Goal: Information Seeking & Learning: Learn about a topic

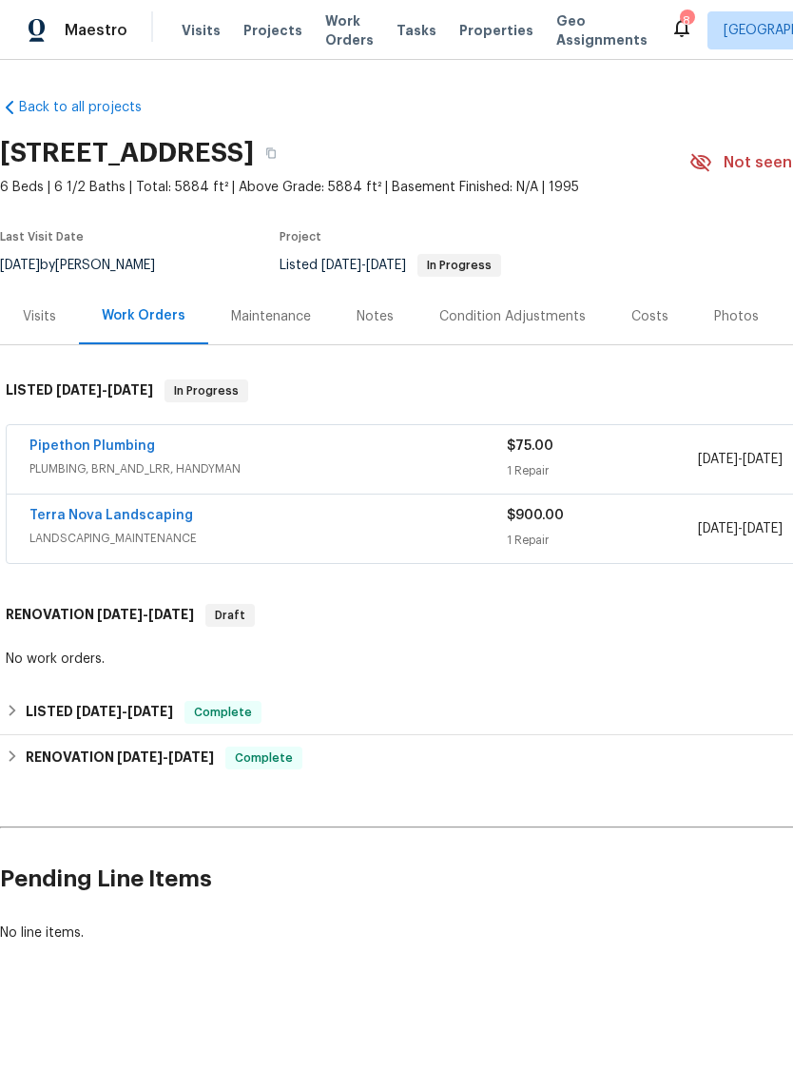
click at [723, 319] on div "Photos" at bounding box center [736, 316] width 45 height 19
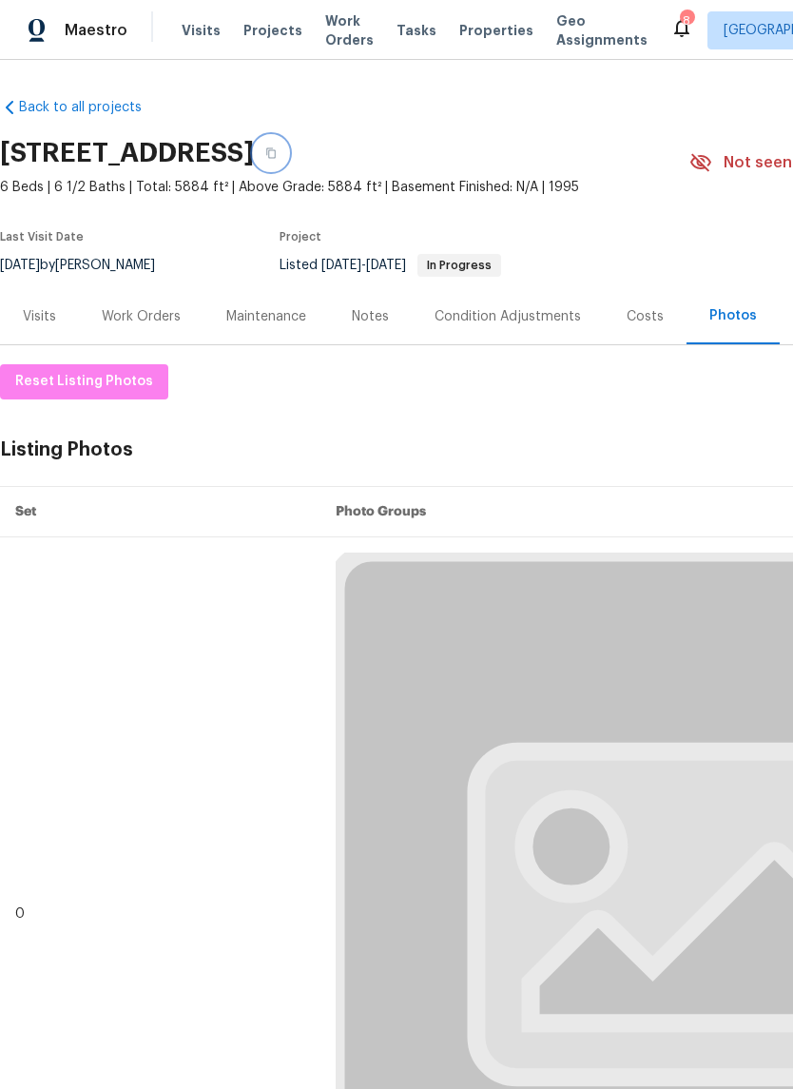
click at [288, 163] on button "button" at bounding box center [271, 153] width 34 height 34
click at [288, 149] on button "button" at bounding box center [271, 153] width 34 height 34
click at [277, 155] on icon "button" at bounding box center [270, 152] width 11 height 11
click at [277, 157] on icon "button" at bounding box center [270, 152] width 11 height 11
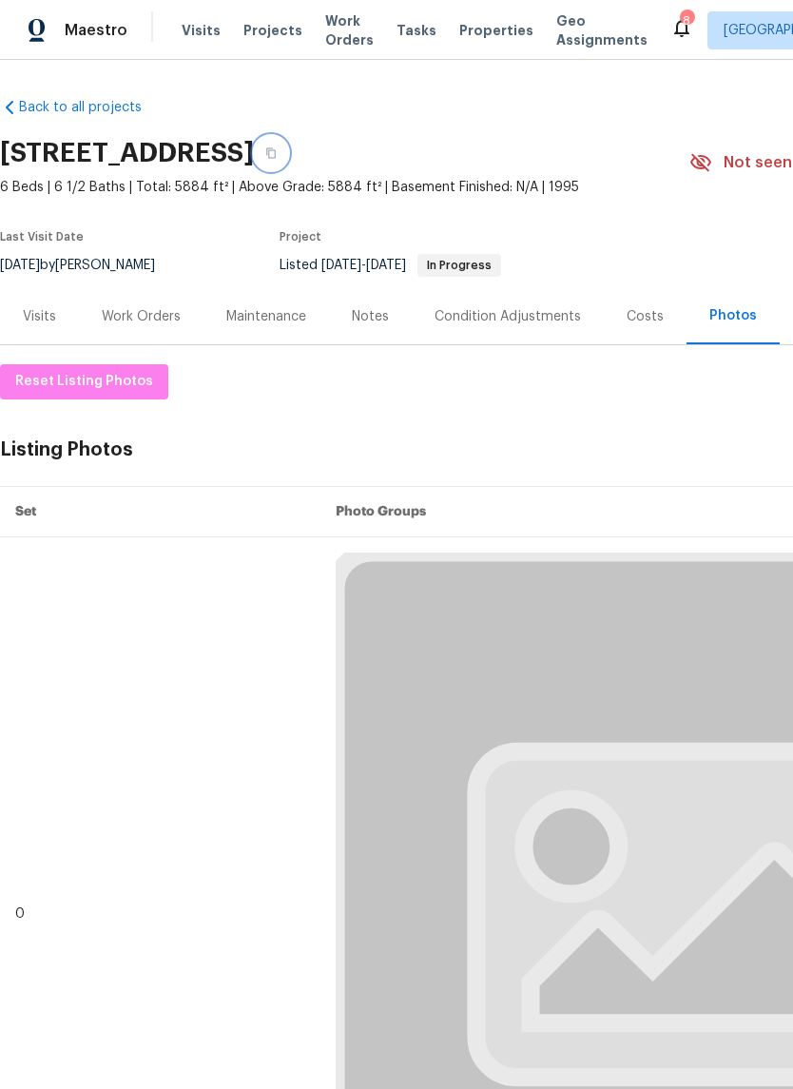
click at [288, 151] on button "button" at bounding box center [271, 153] width 34 height 34
click at [288, 150] on button "button" at bounding box center [271, 153] width 34 height 34
click at [288, 154] on button "button" at bounding box center [271, 153] width 34 height 34
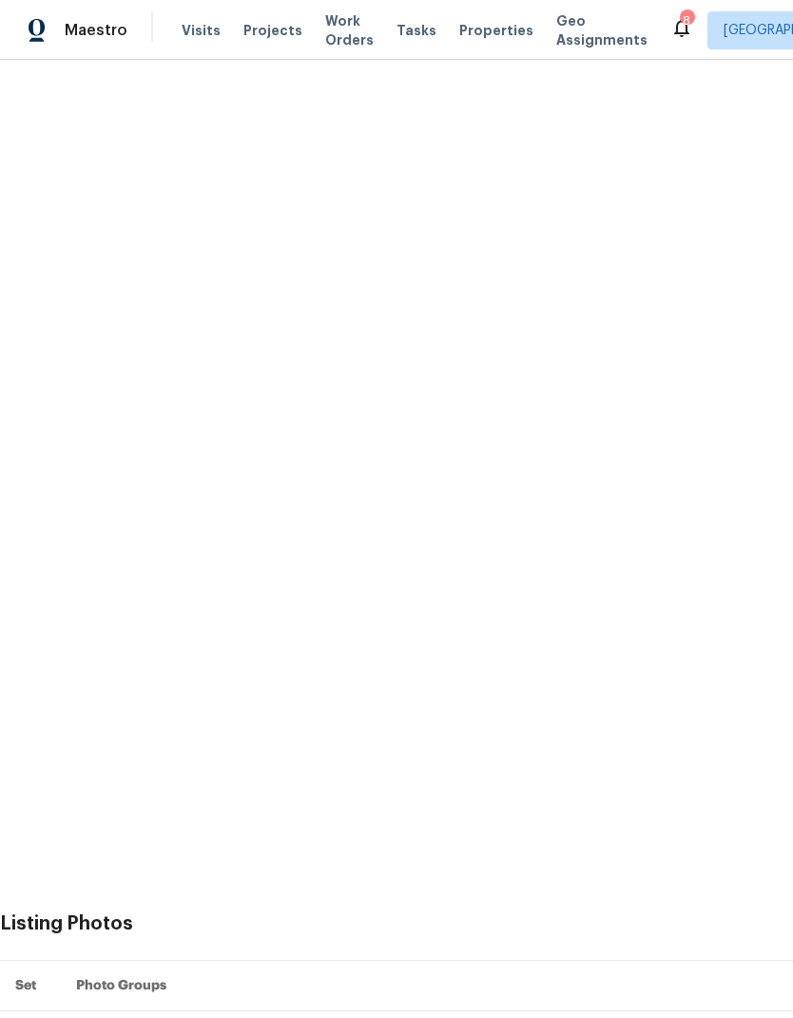
scroll to position [448, 1]
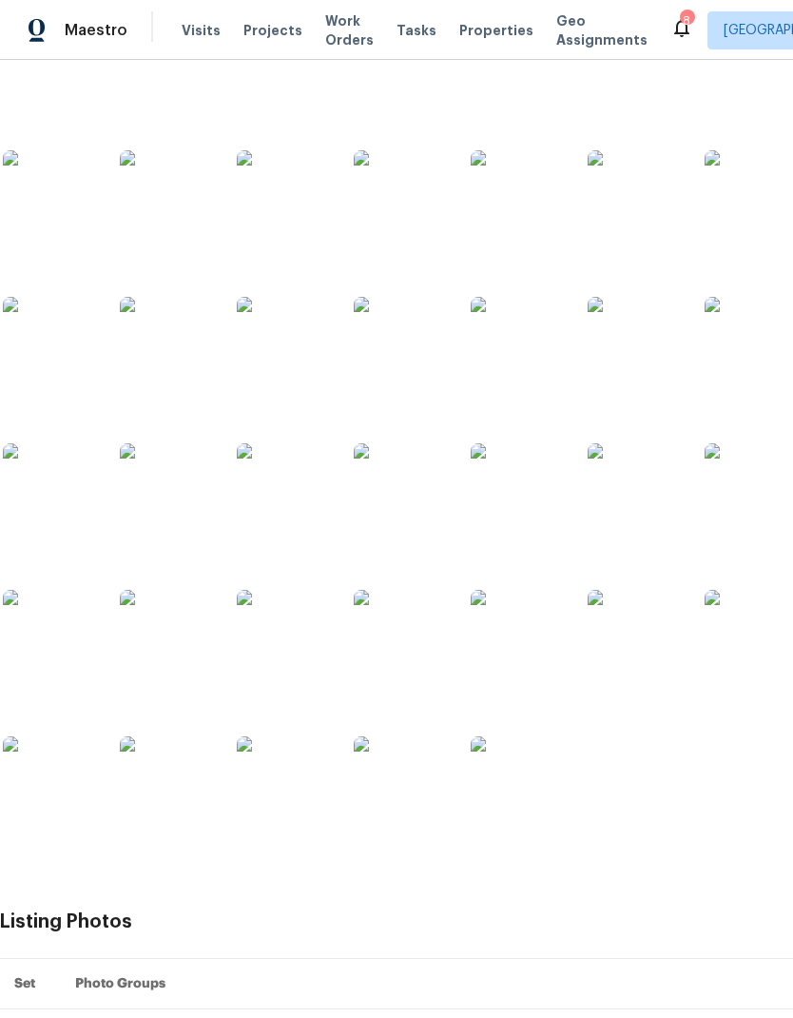
click at [156, 650] on img at bounding box center [167, 637] width 95 height 95
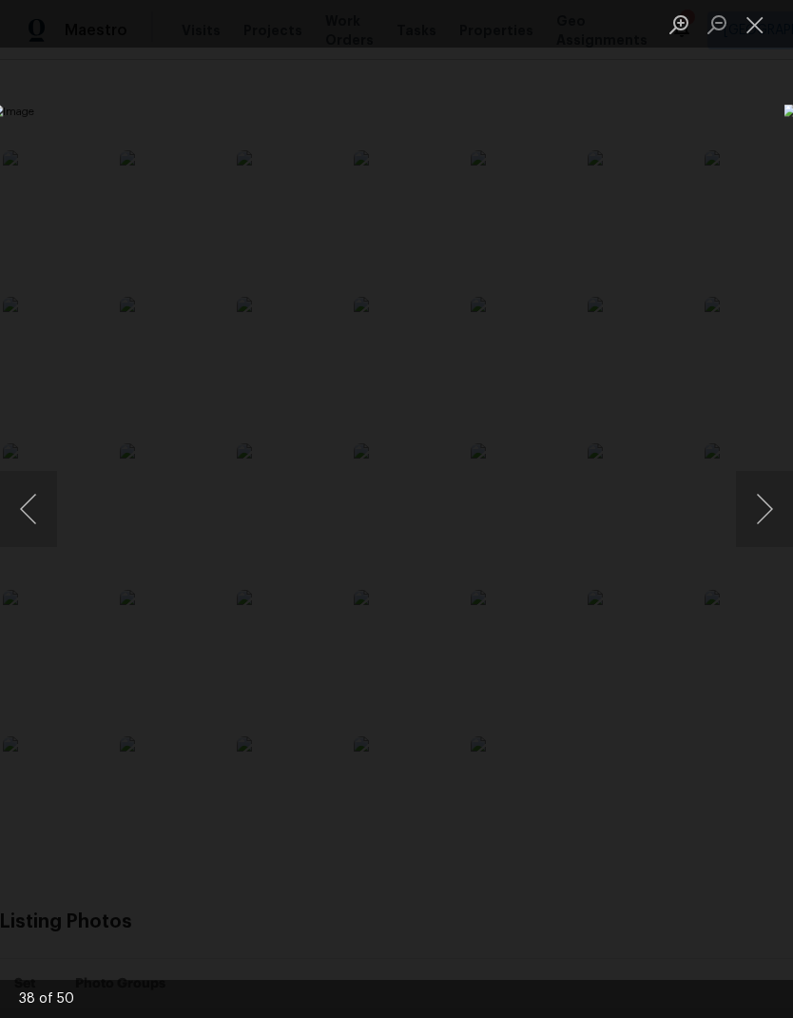
click at [744, 15] on button "Close lightbox" at bounding box center [755, 24] width 38 height 33
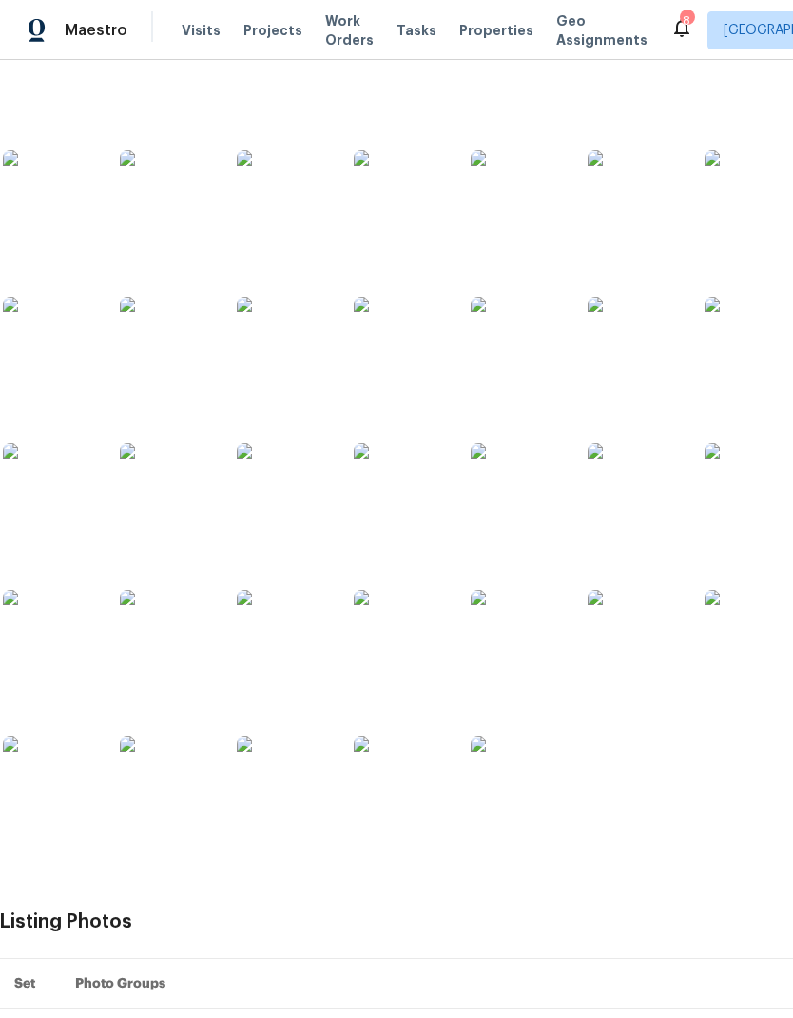
click at [302, 504] on img at bounding box center [284, 490] width 95 height 95
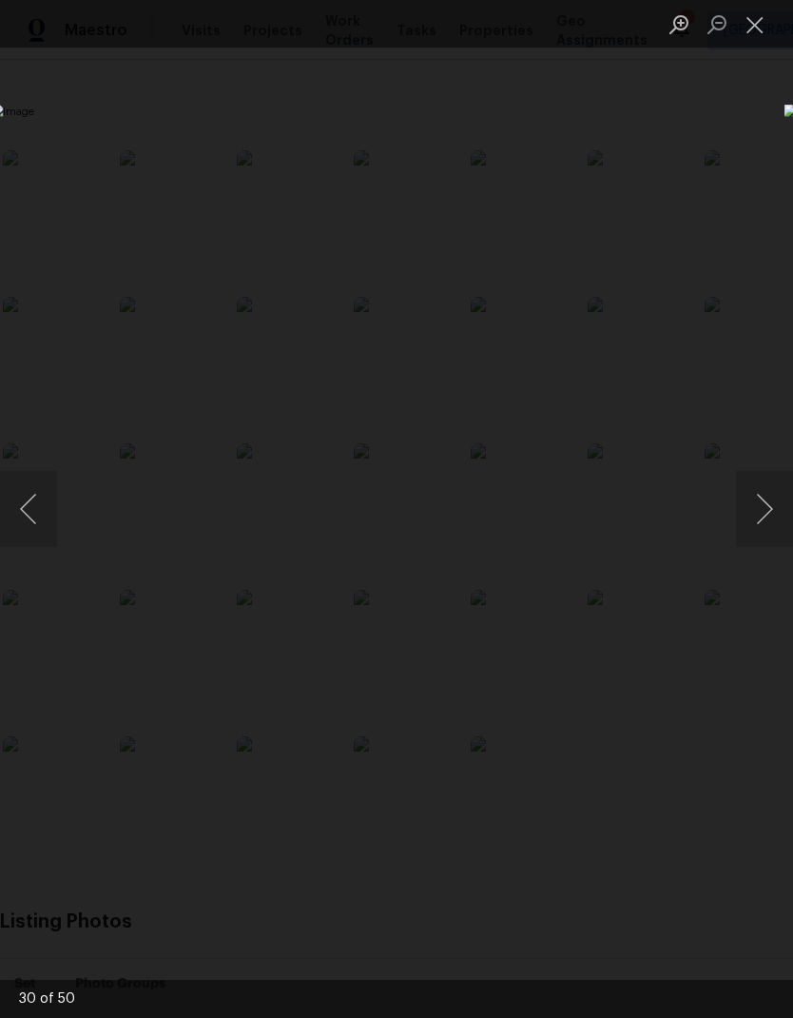
click at [757, 26] on button "Close lightbox" at bounding box center [755, 24] width 38 height 33
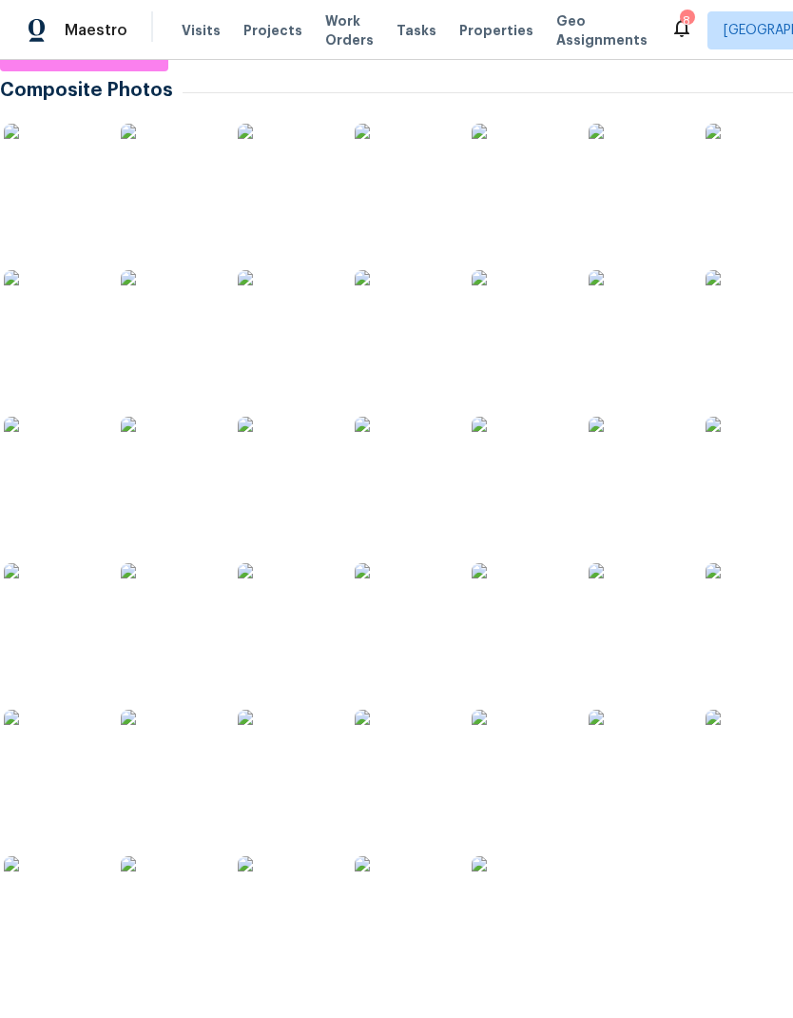
scroll to position [328, 0]
click at [531, 478] on img at bounding box center [519, 464] width 95 height 95
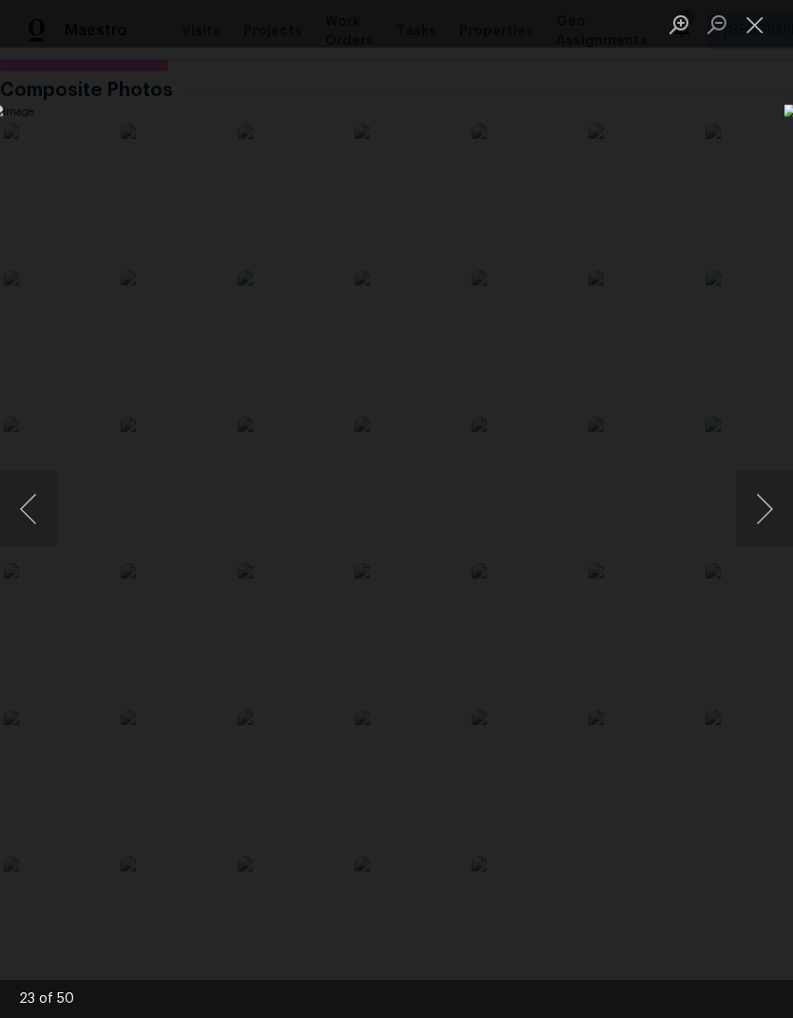
click at [772, 34] on button "Close lightbox" at bounding box center [755, 24] width 38 height 33
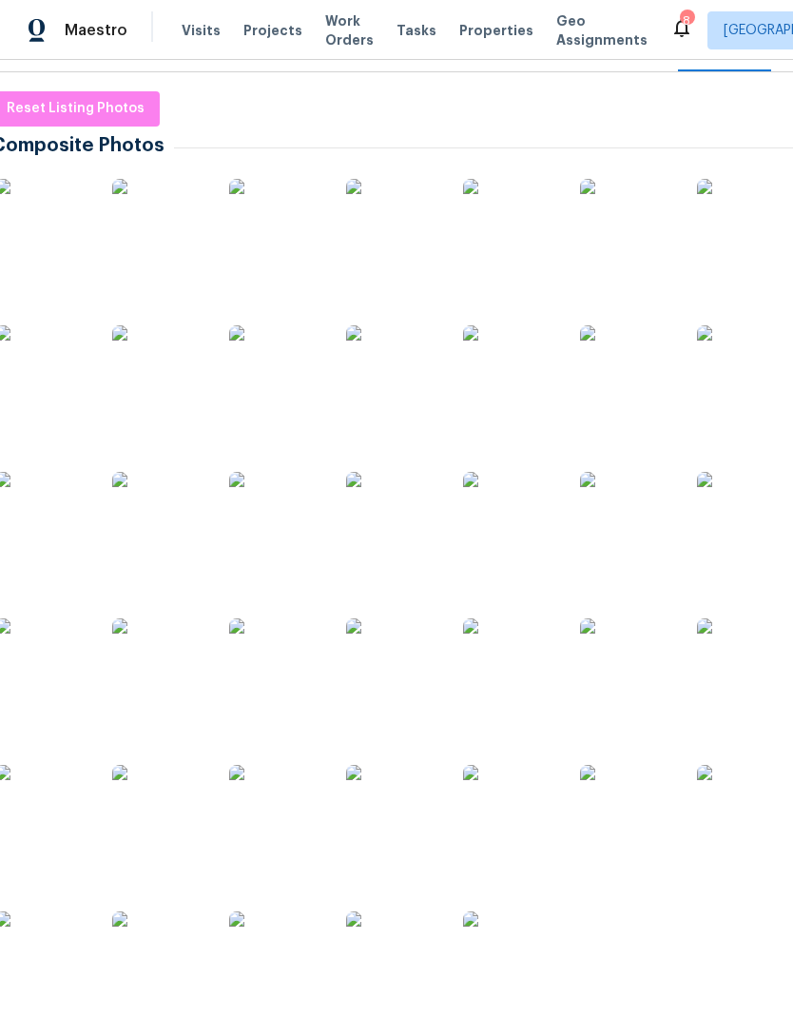
scroll to position [280, 7]
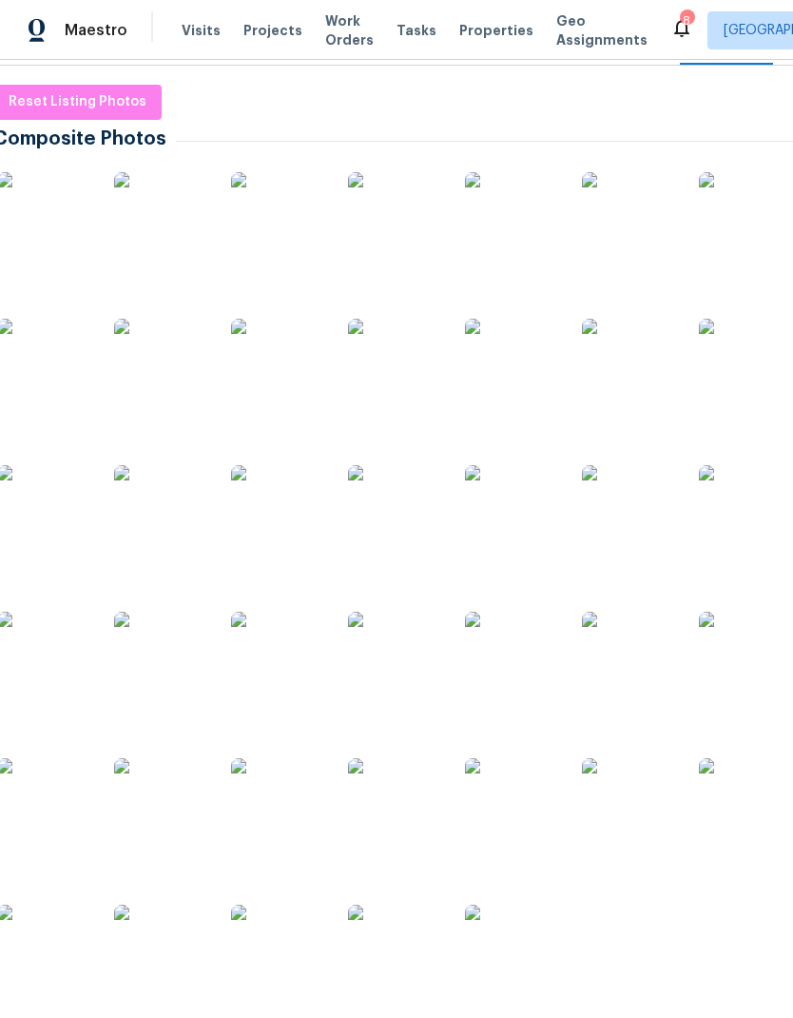
click at [413, 377] on img at bounding box center [395, 366] width 95 height 95
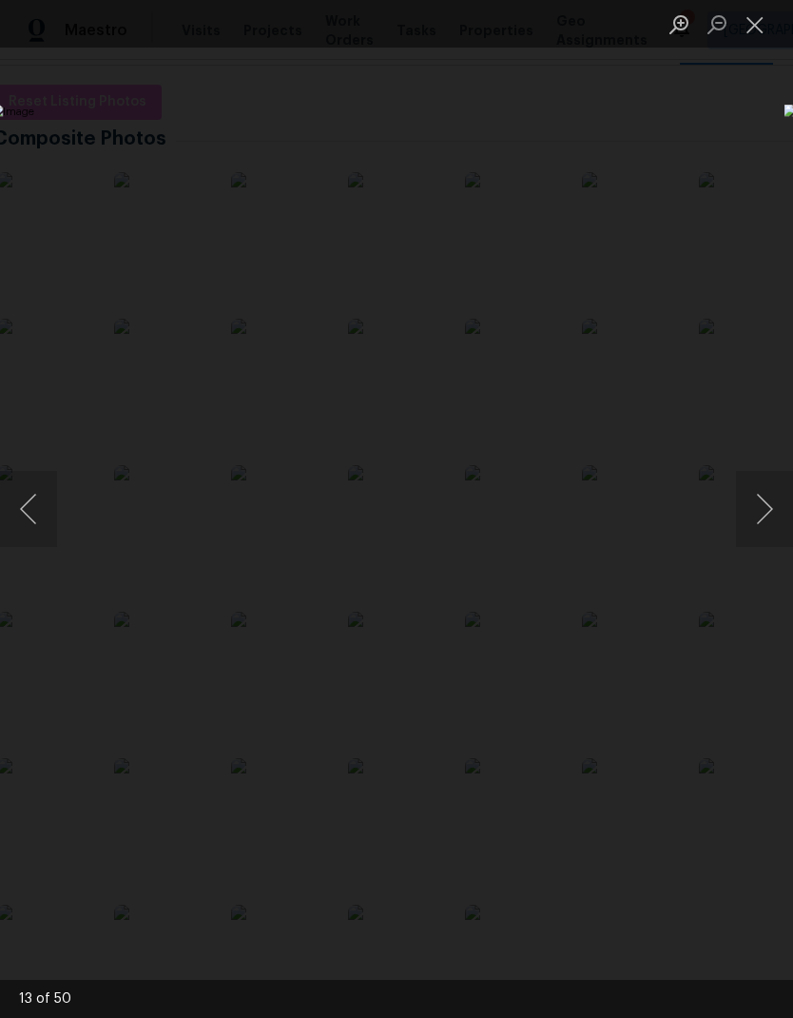
click at [756, 30] on button "Close lightbox" at bounding box center [755, 24] width 38 height 33
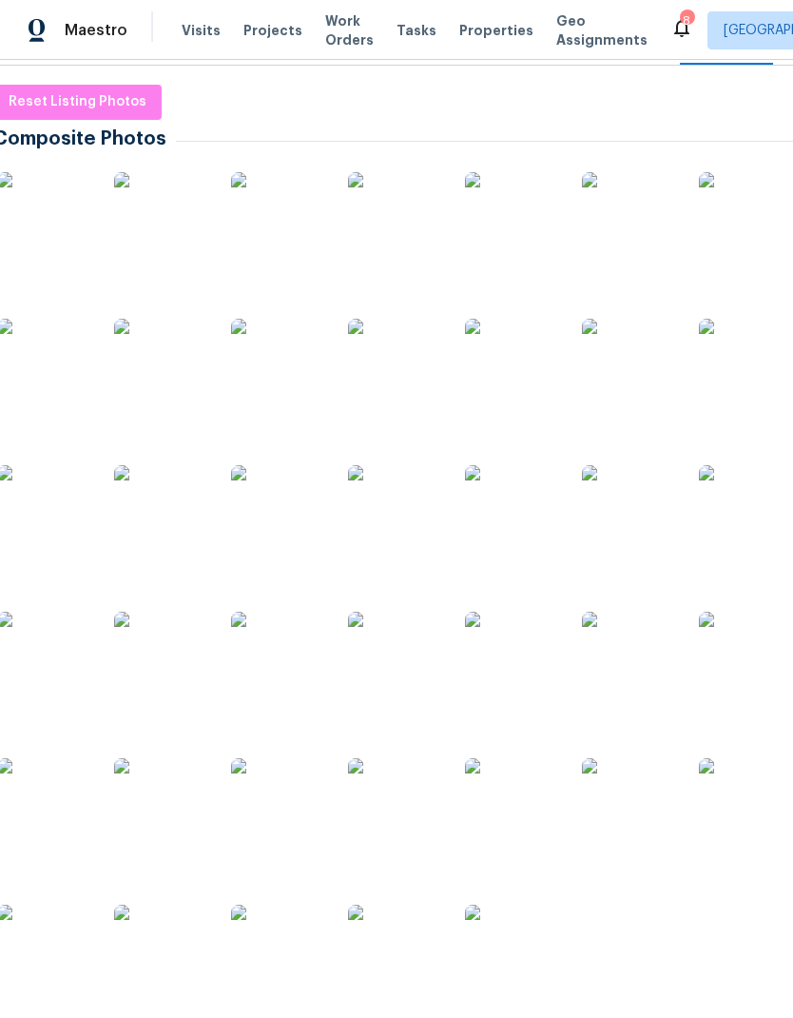
click at [404, 393] on img at bounding box center [395, 366] width 95 height 95
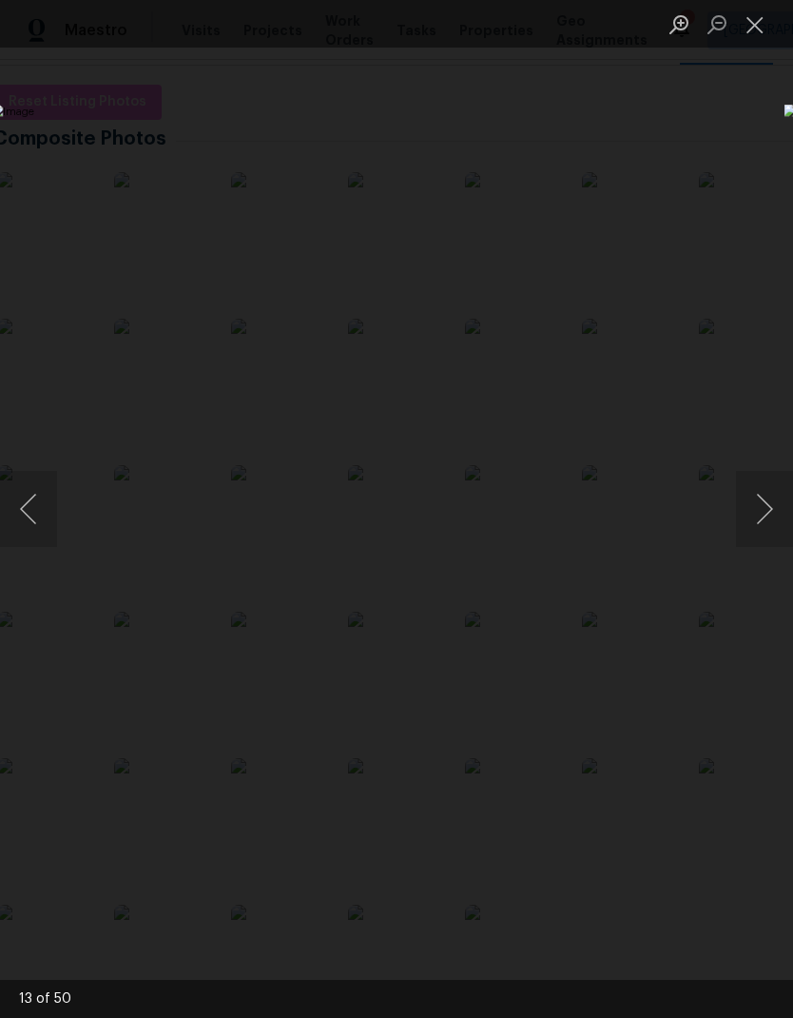
click at [756, 28] on button "Close lightbox" at bounding box center [755, 24] width 38 height 33
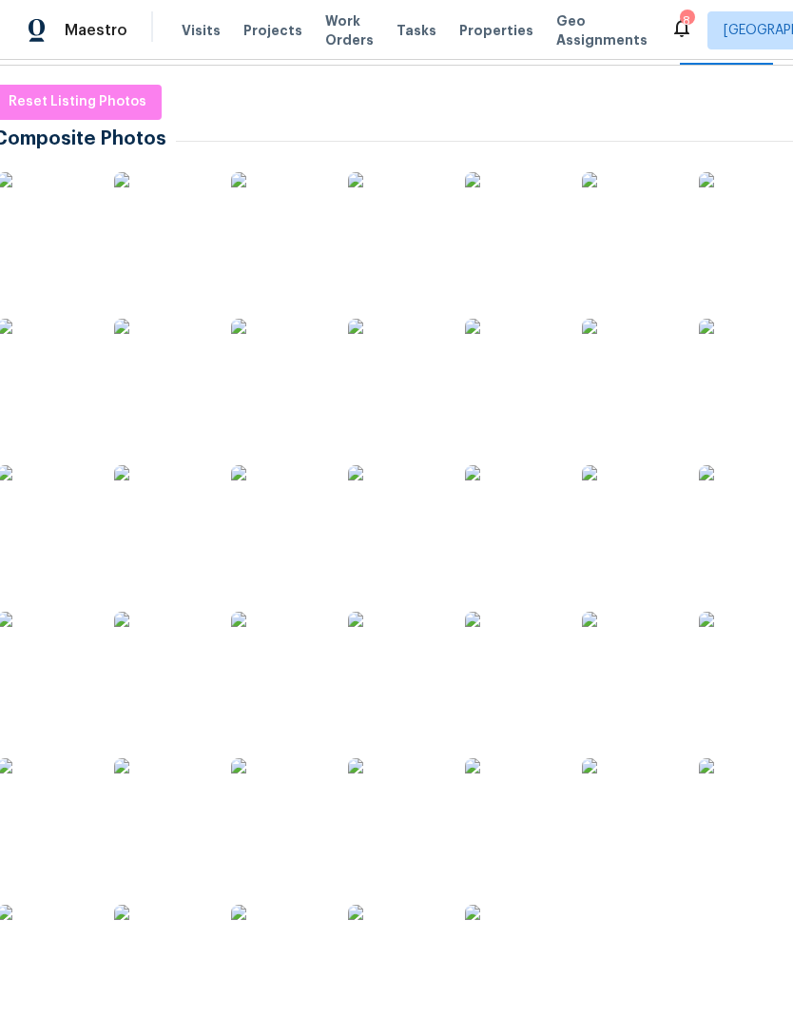
click at [398, 393] on img at bounding box center [395, 366] width 95 height 95
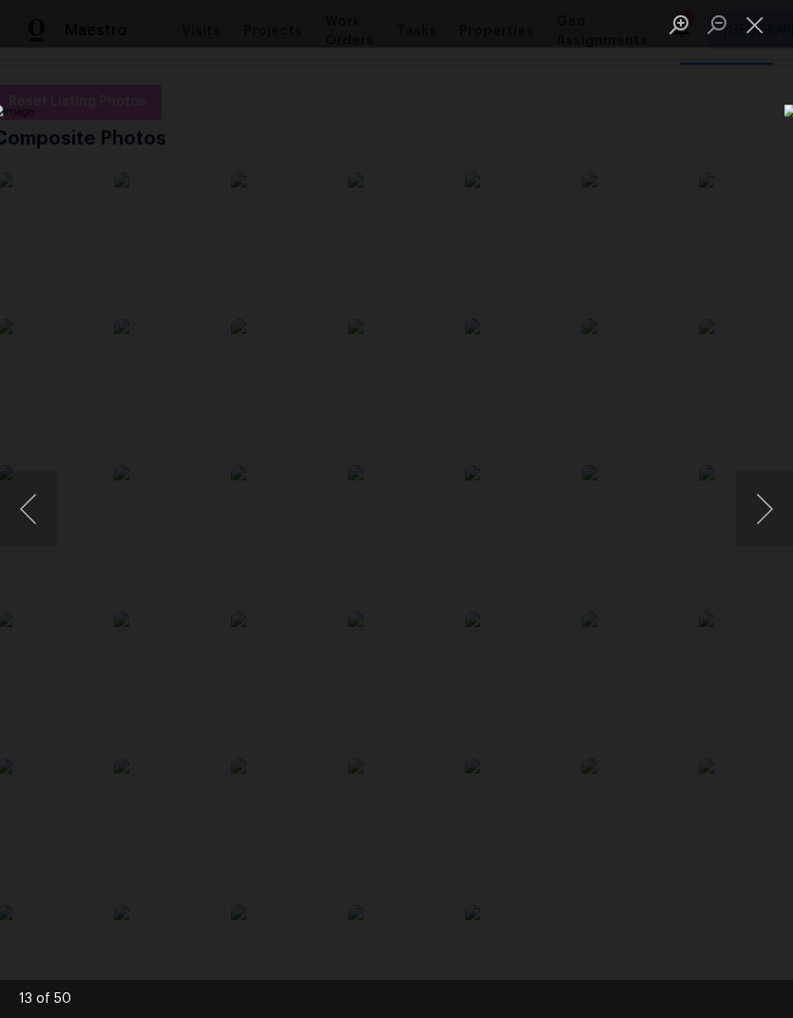
click at [759, 19] on button "Close lightbox" at bounding box center [755, 24] width 38 height 33
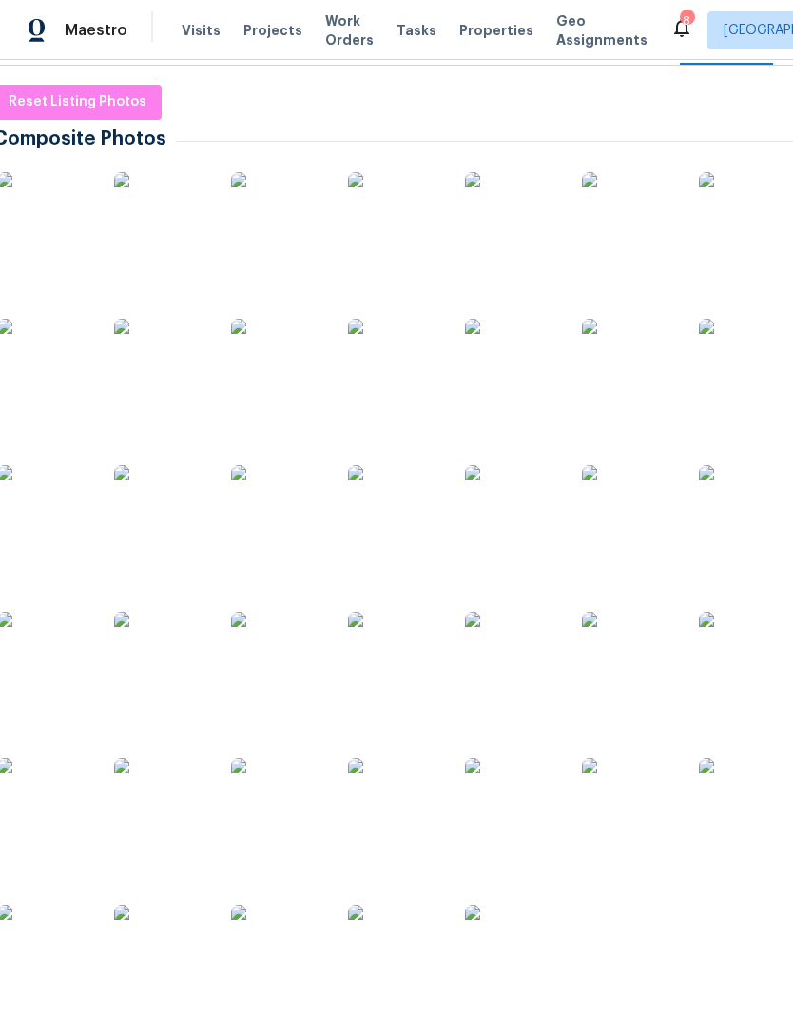
click at [520, 365] on img at bounding box center [512, 366] width 95 height 95
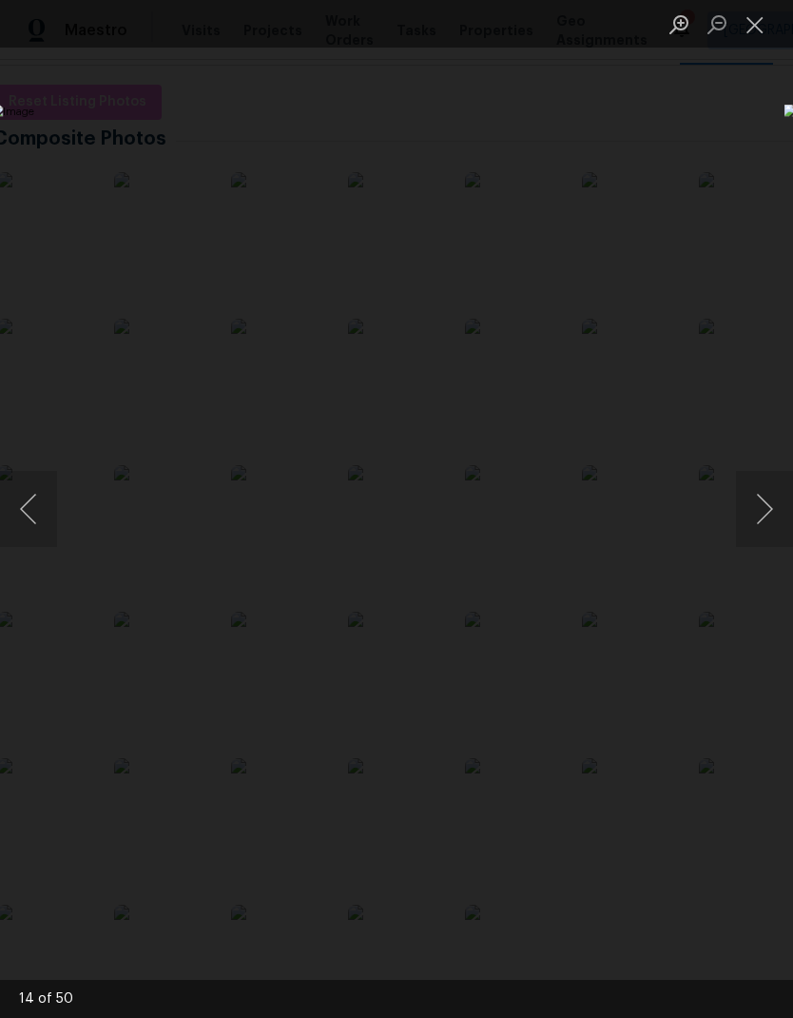
click at [760, 28] on button "Close lightbox" at bounding box center [755, 24] width 38 height 33
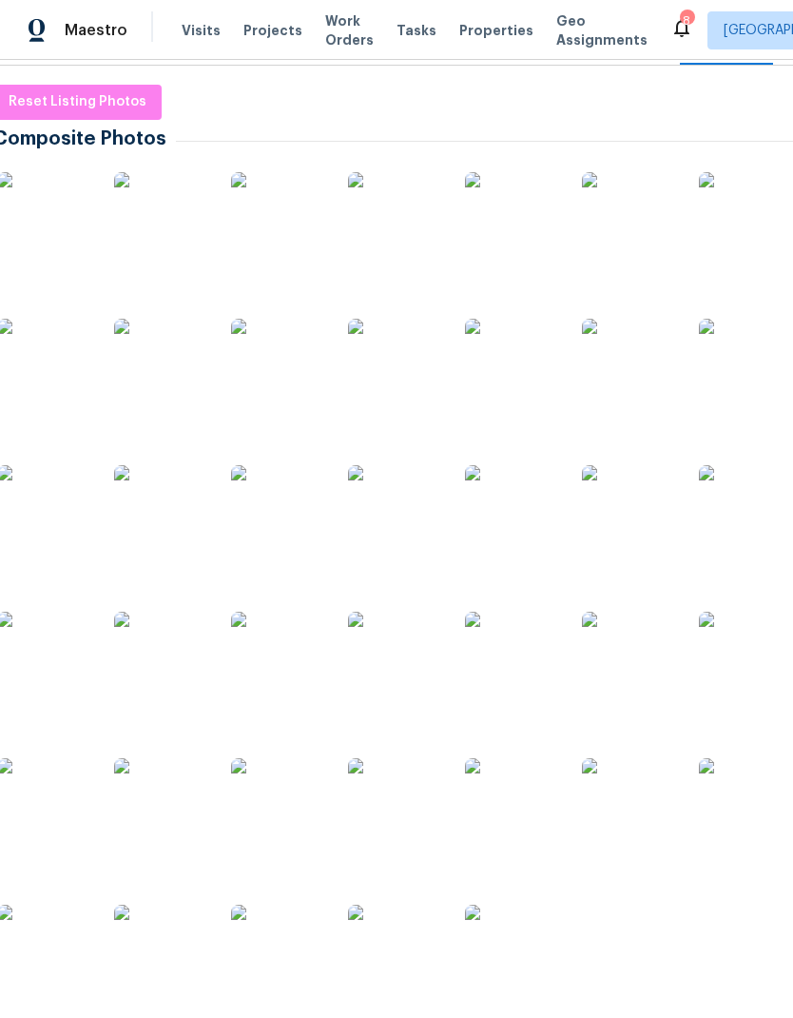
click at [513, 533] on img at bounding box center [512, 512] width 95 height 95
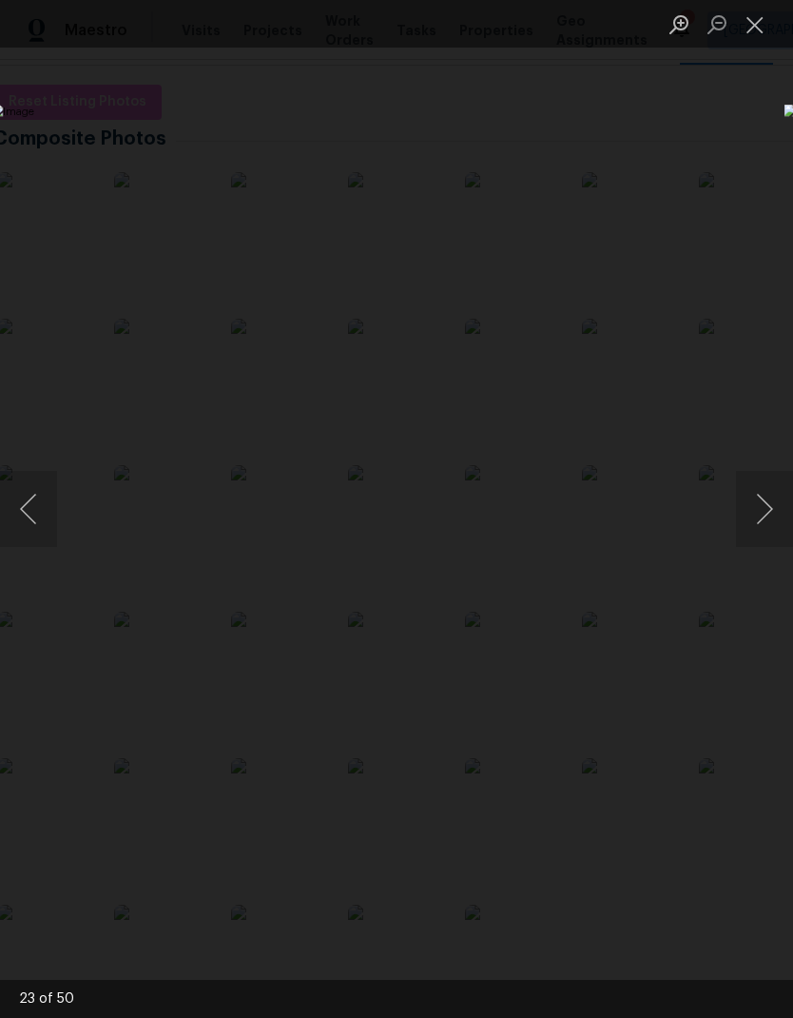
click at [756, 22] on button "Close lightbox" at bounding box center [755, 24] width 38 height 33
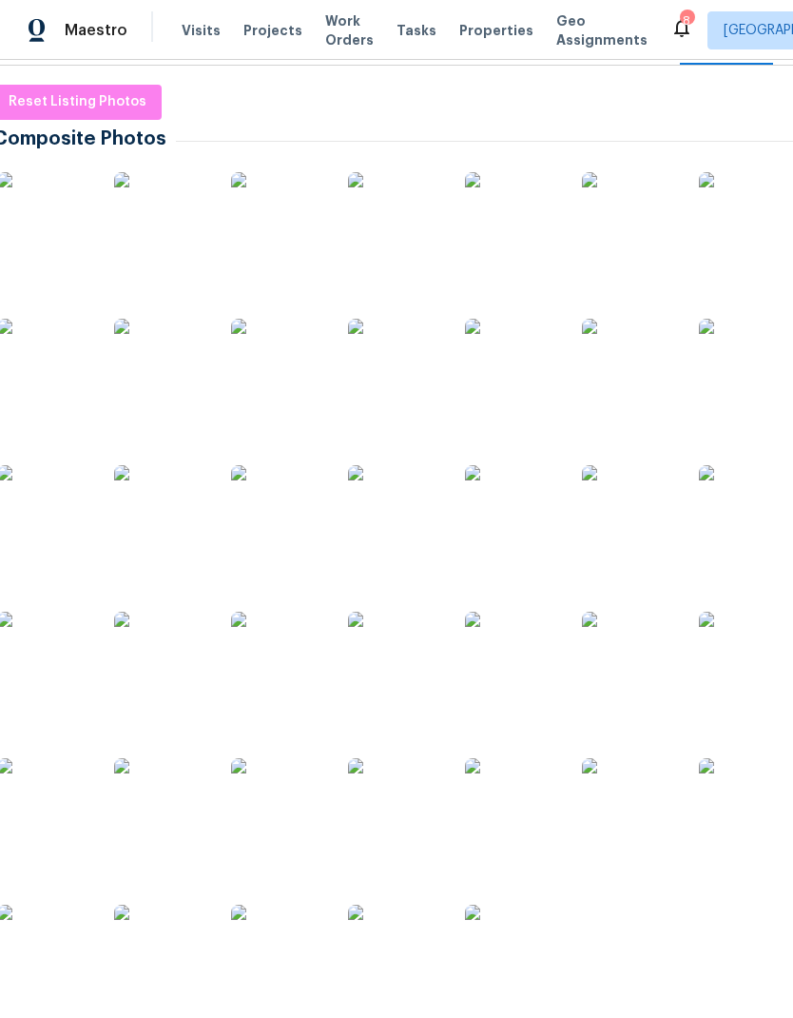
click at [413, 382] on img at bounding box center [395, 366] width 95 height 95
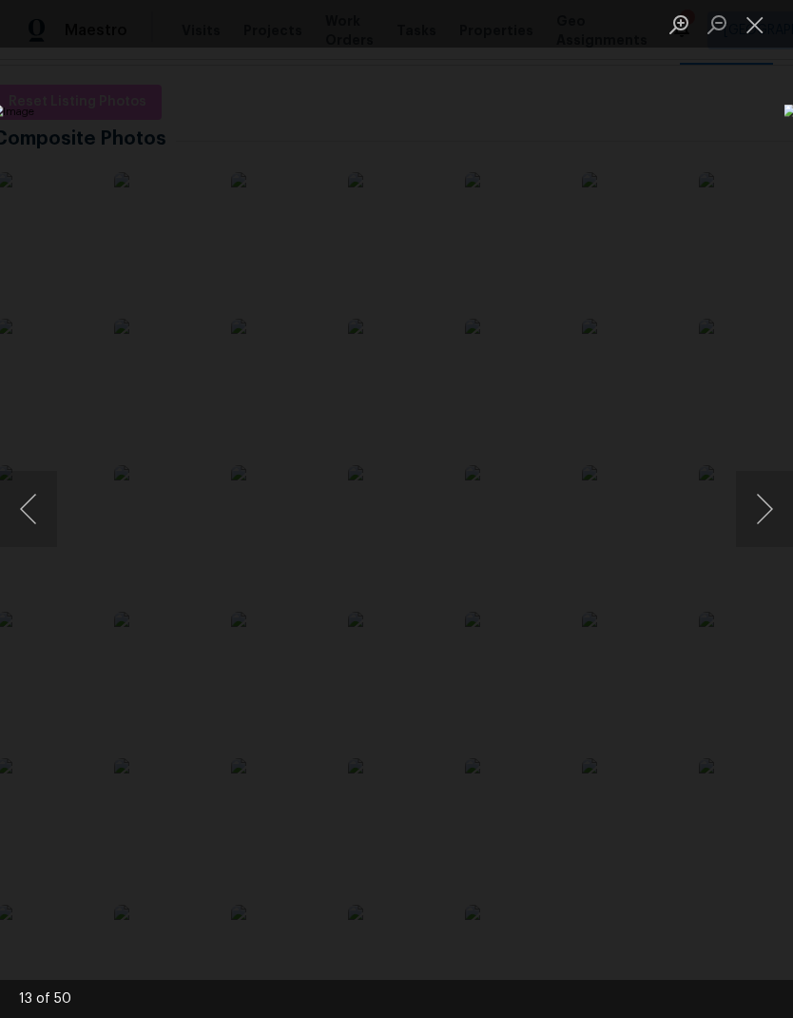
click at [756, 33] on button "Close lightbox" at bounding box center [755, 24] width 38 height 33
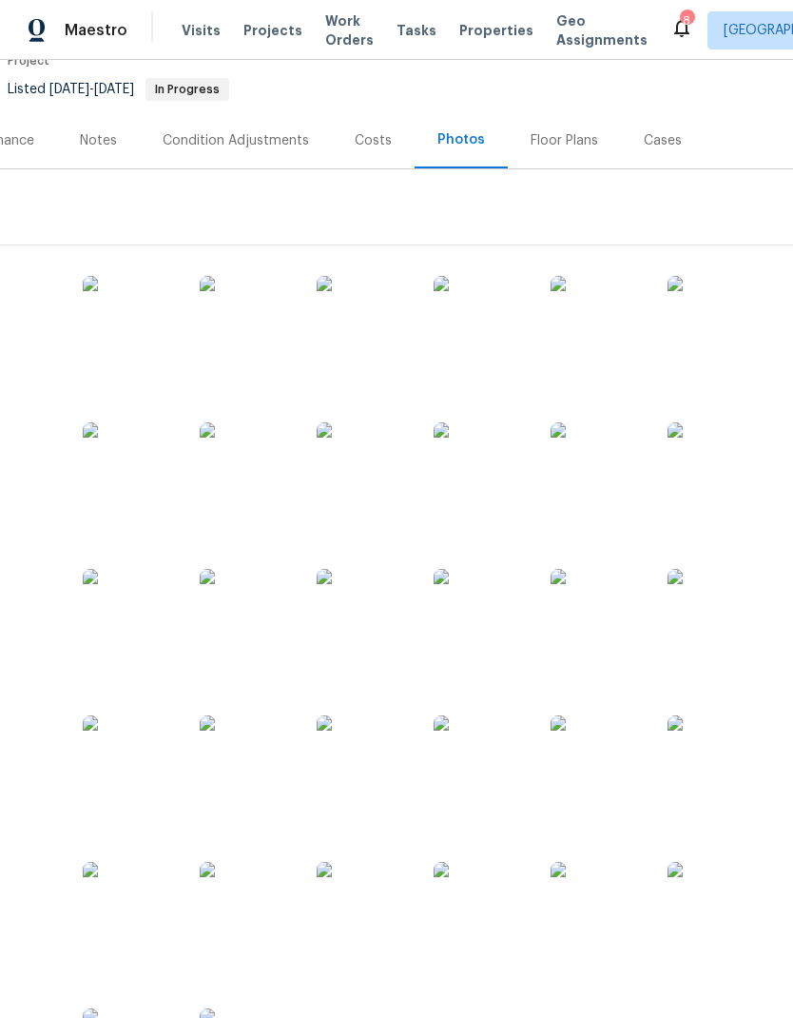
scroll to position [173, 277]
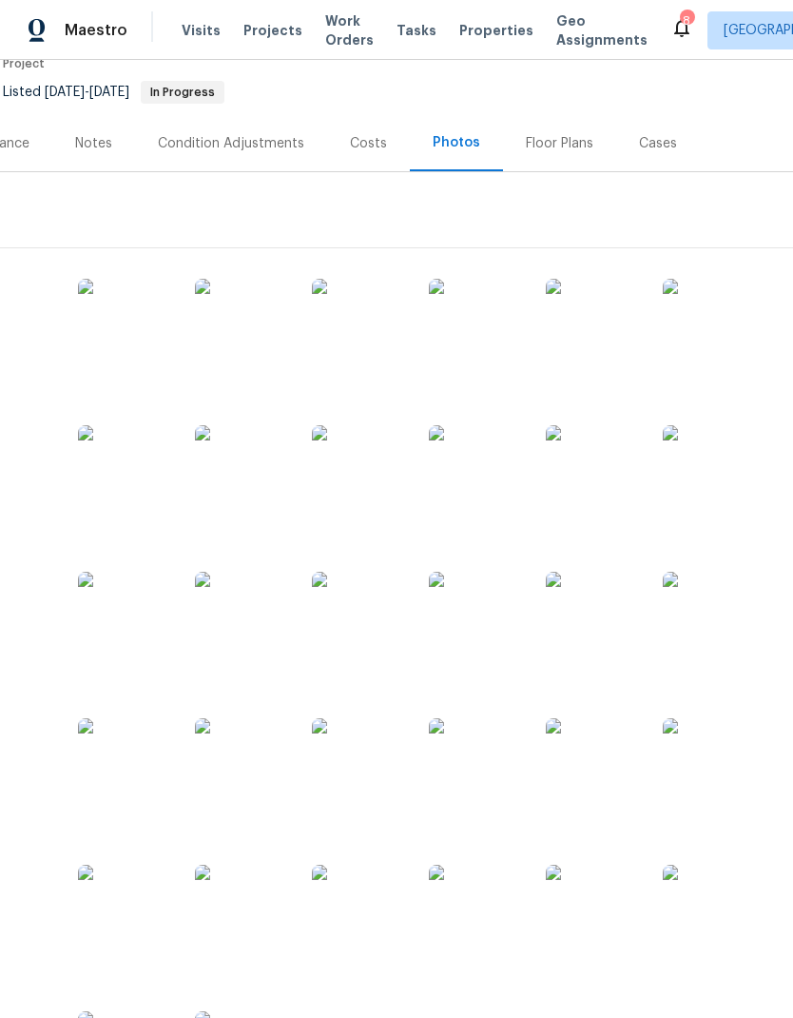
click at [721, 632] on img at bounding box center [710, 619] width 95 height 95
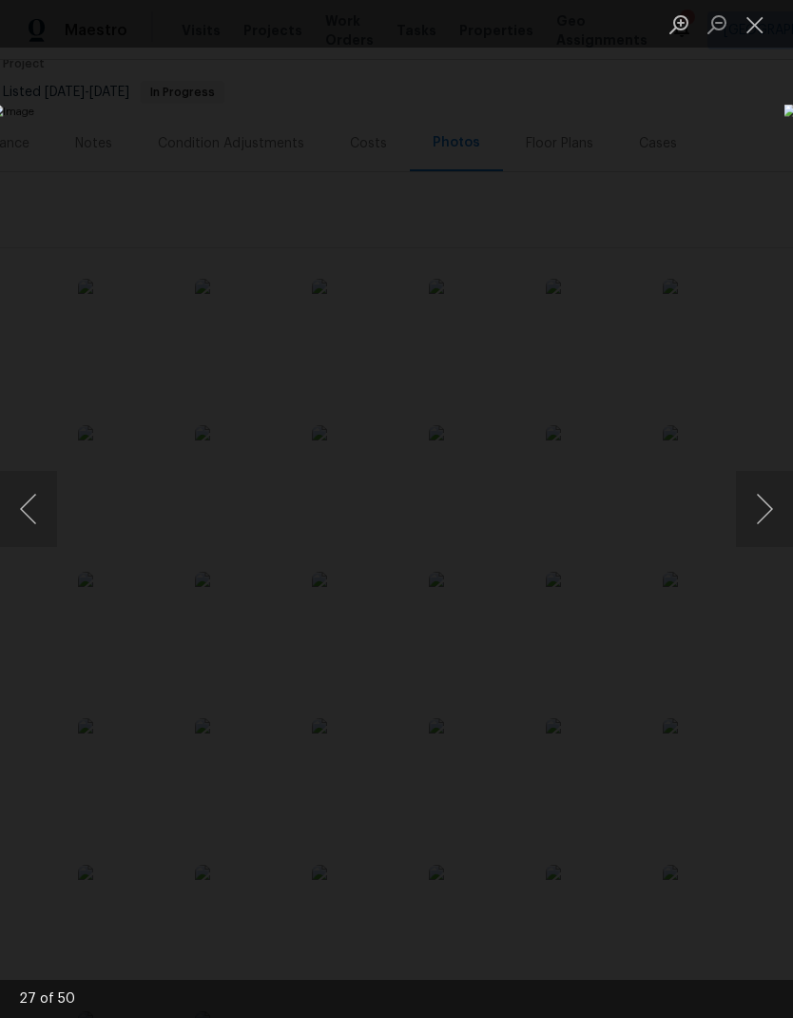
click at [761, 38] on button "Close lightbox" at bounding box center [755, 24] width 38 height 33
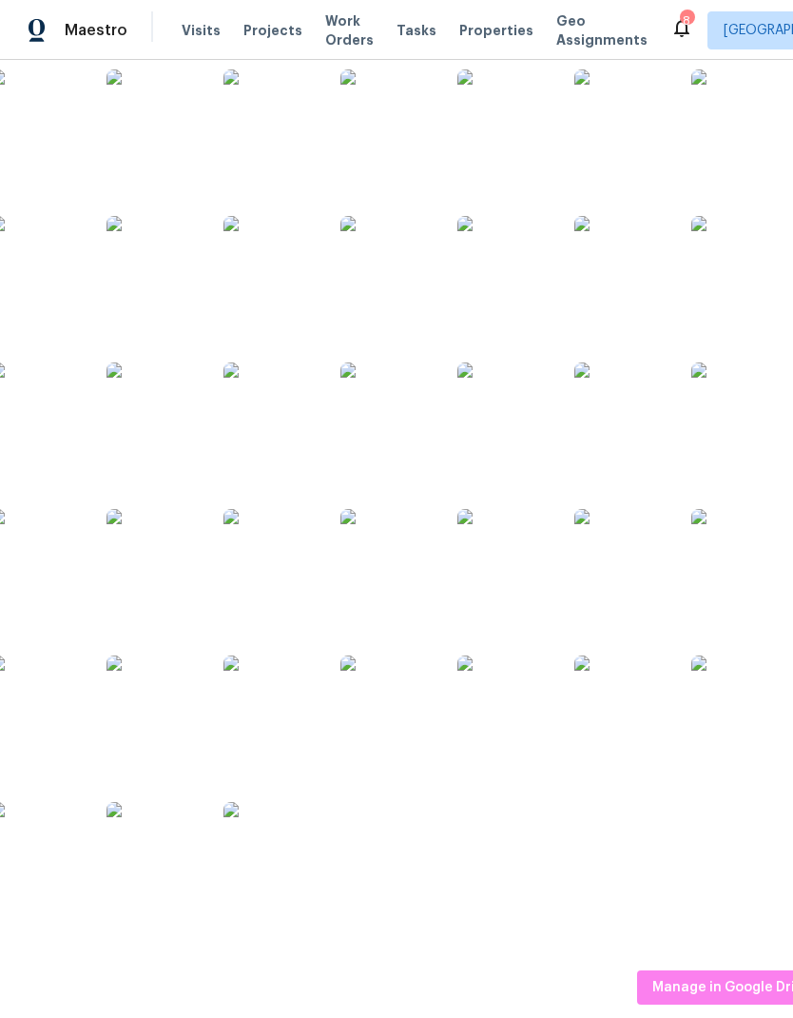
scroll to position [382, 247]
click at [641, 559] on img at bounding box center [622, 556] width 95 height 95
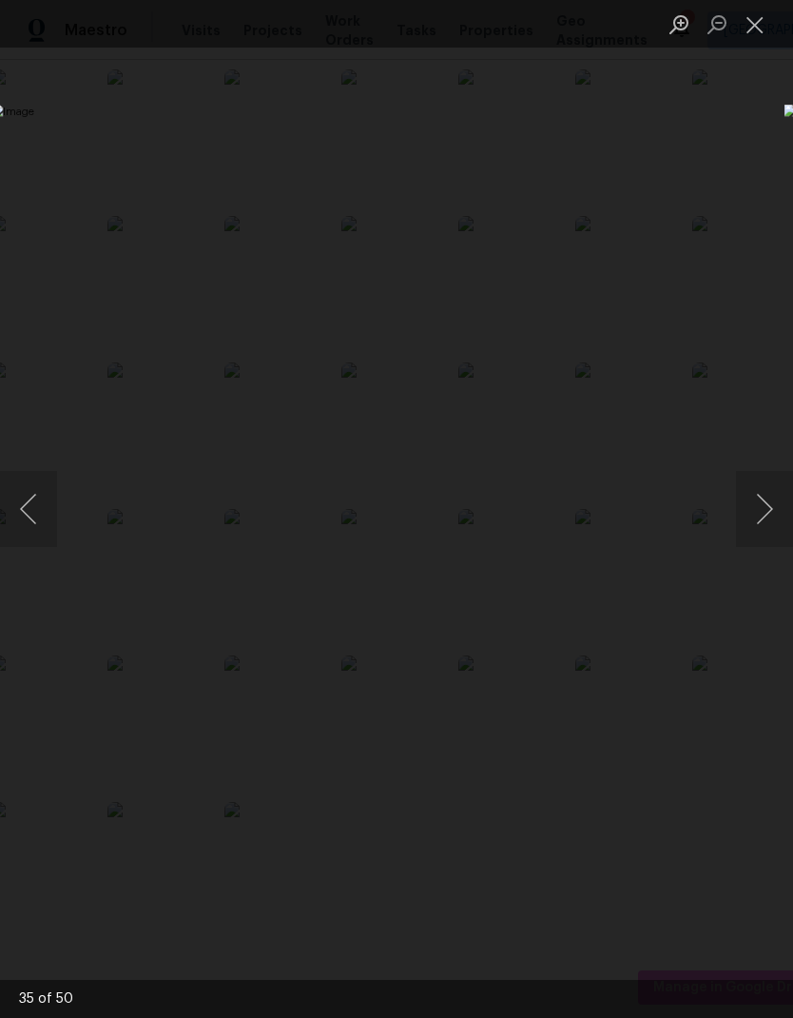
click at [759, 27] on button "Close lightbox" at bounding box center [755, 24] width 38 height 33
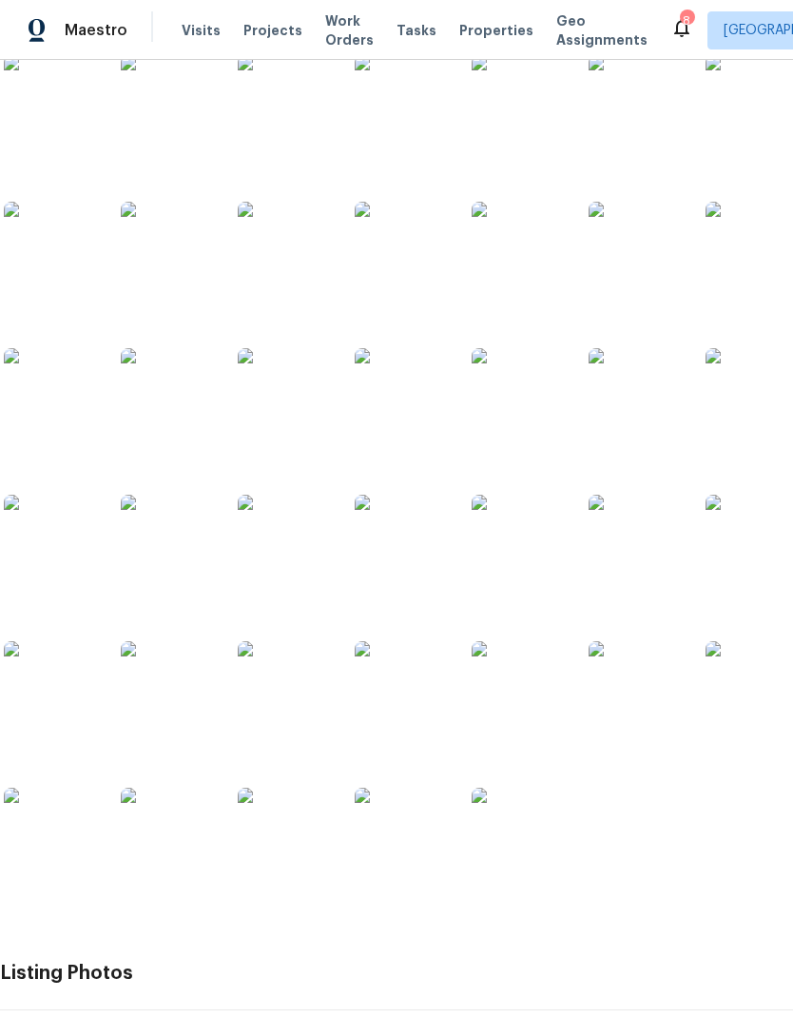
scroll to position [397, 0]
click at [308, 547] on img at bounding box center [285, 542] width 95 height 95
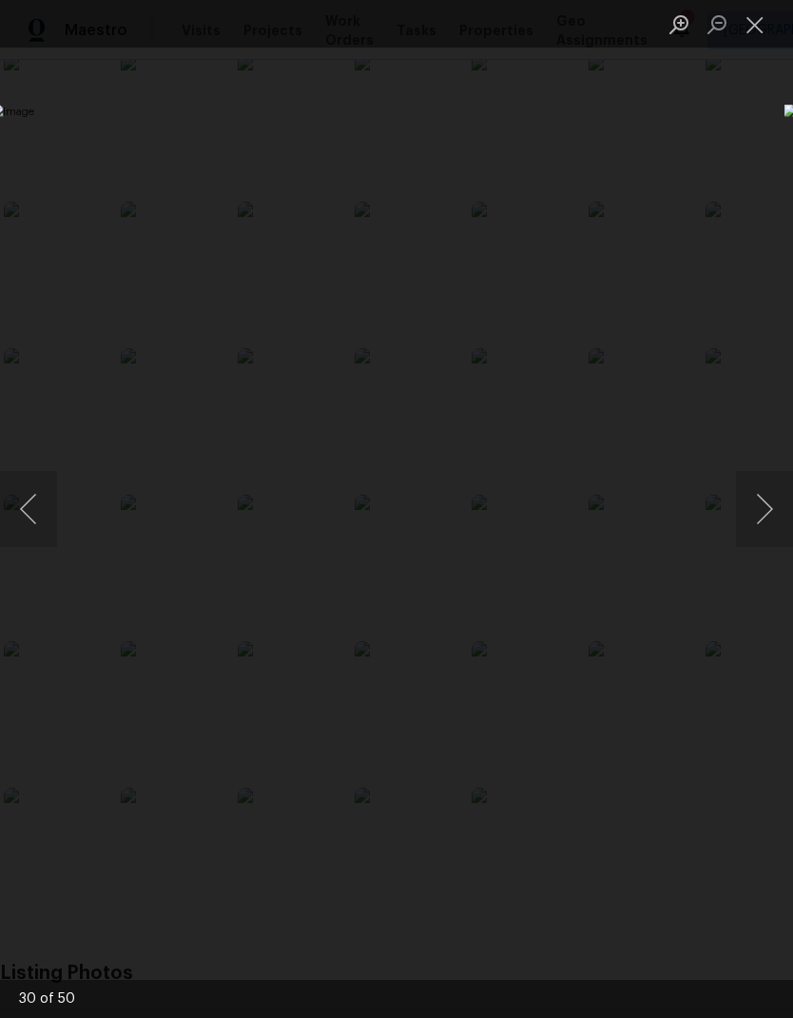
click at [758, 33] on button "Close lightbox" at bounding box center [755, 24] width 38 height 33
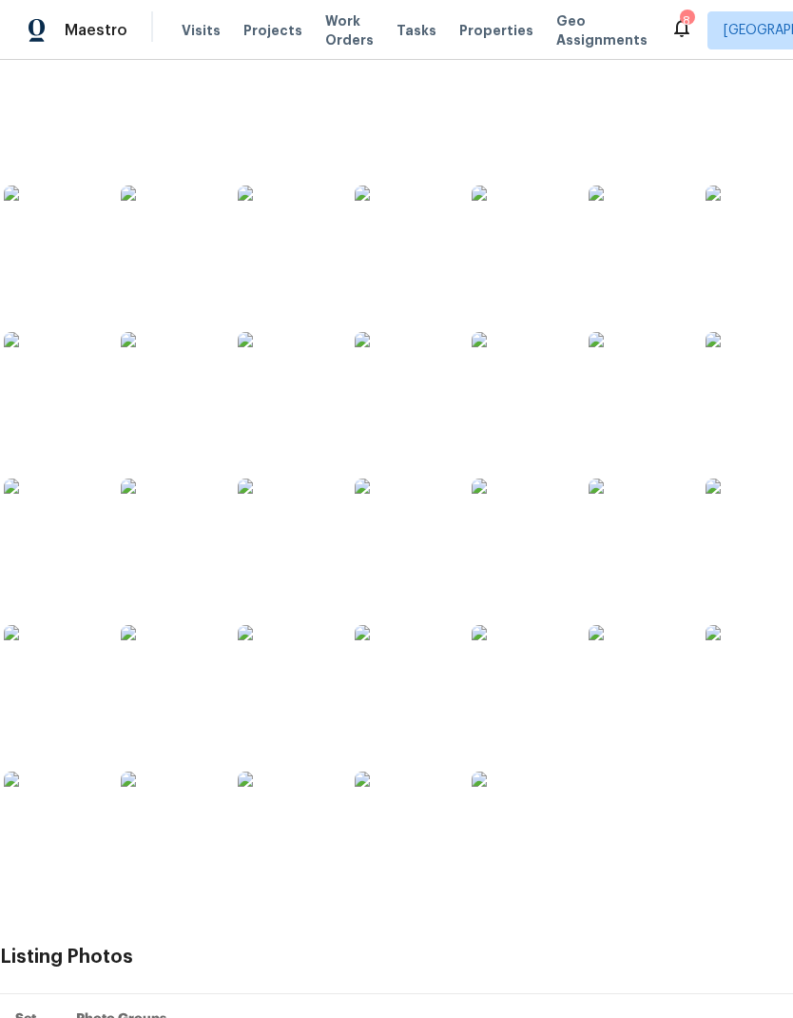
scroll to position [413, 0]
click at [178, 828] on img at bounding box center [168, 818] width 95 height 95
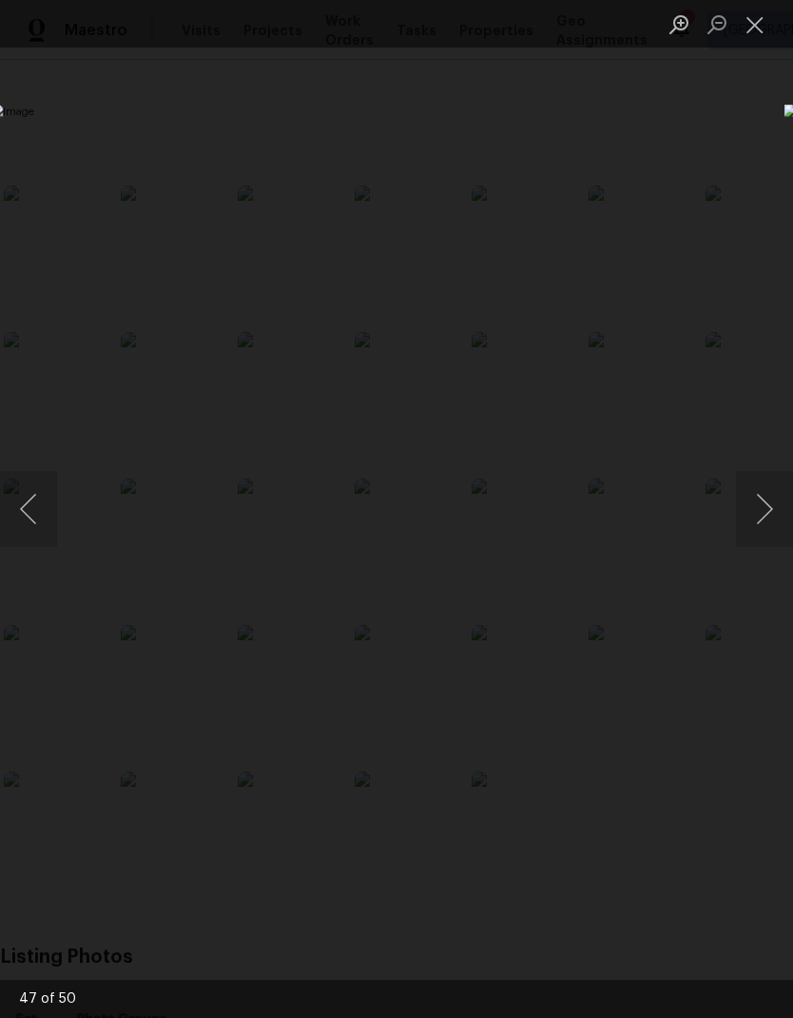
click at [765, 21] on button "Close lightbox" at bounding box center [755, 24] width 38 height 33
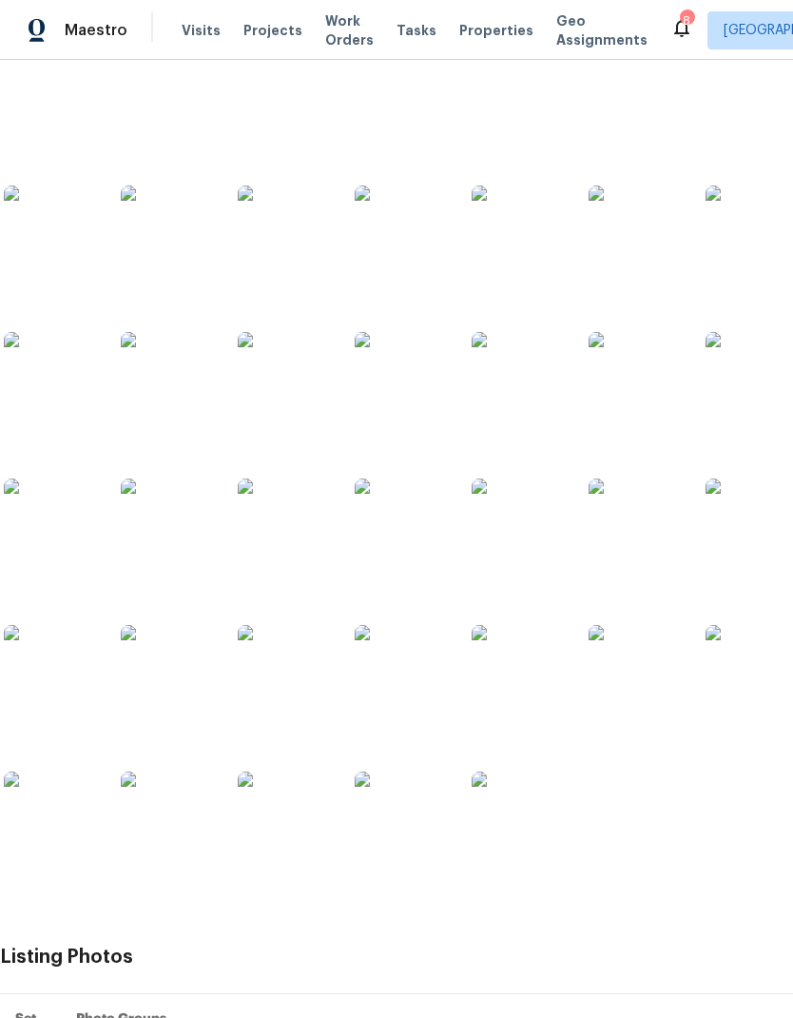
click at [521, 823] on img at bounding box center [519, 818] width 95 height 95
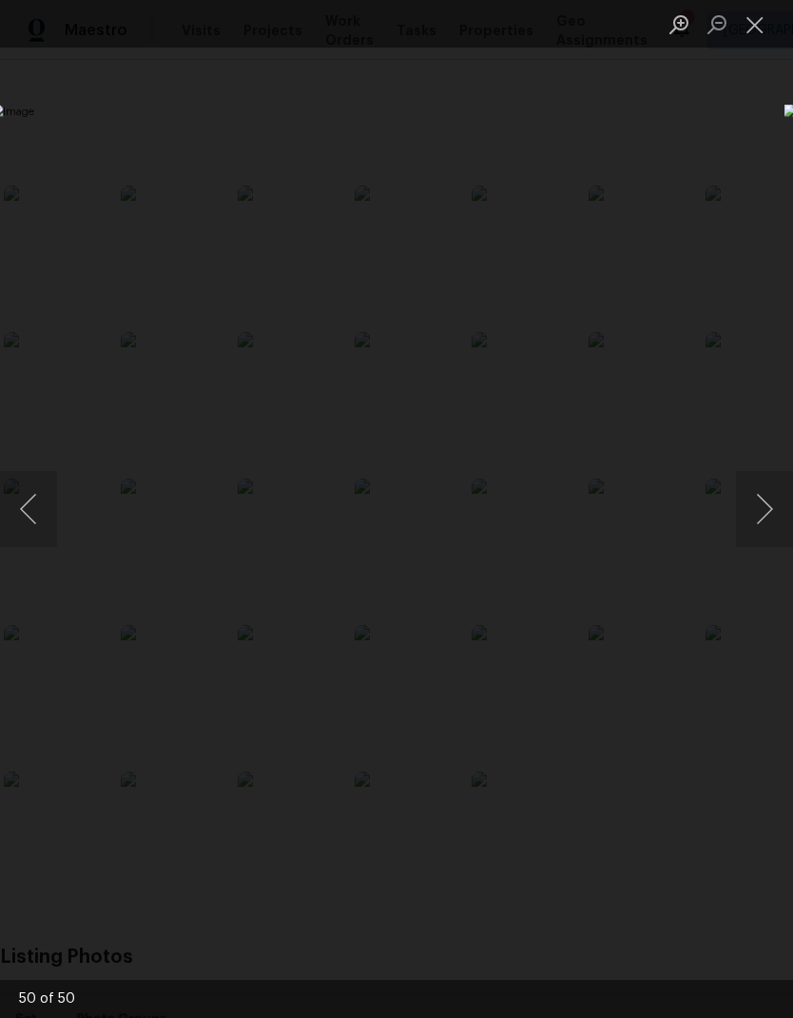
click at [756, 29] on button "Close lightbox" at bounding box center [755, 24] width 38 height 33
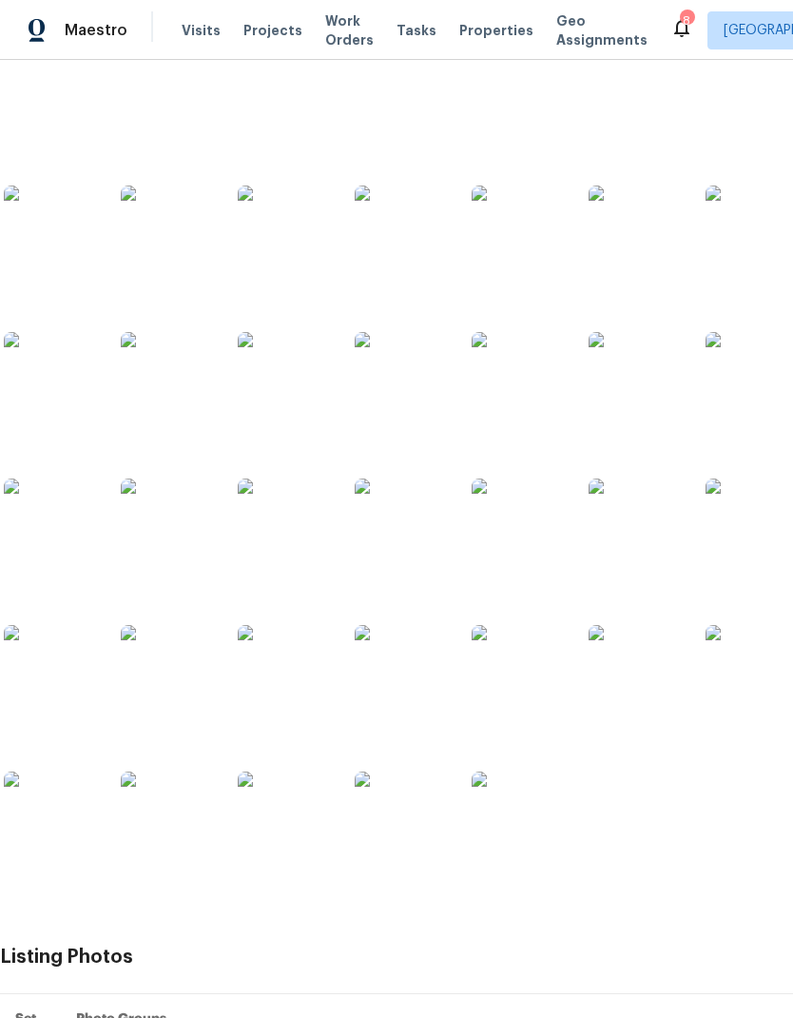
click at [302, 244] on img at bounding box center [285, 232] width 95 height 95
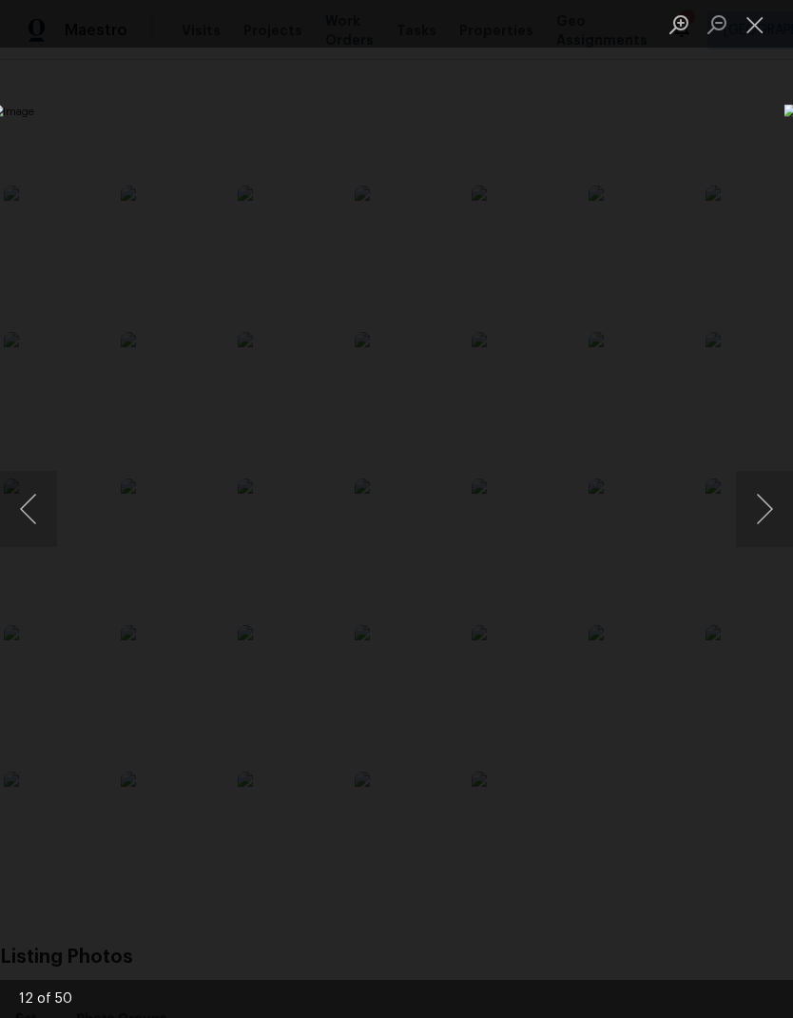
click at [767, 17] on button "Close lightbox" at bounding box center [755, 24] width 38 height 33
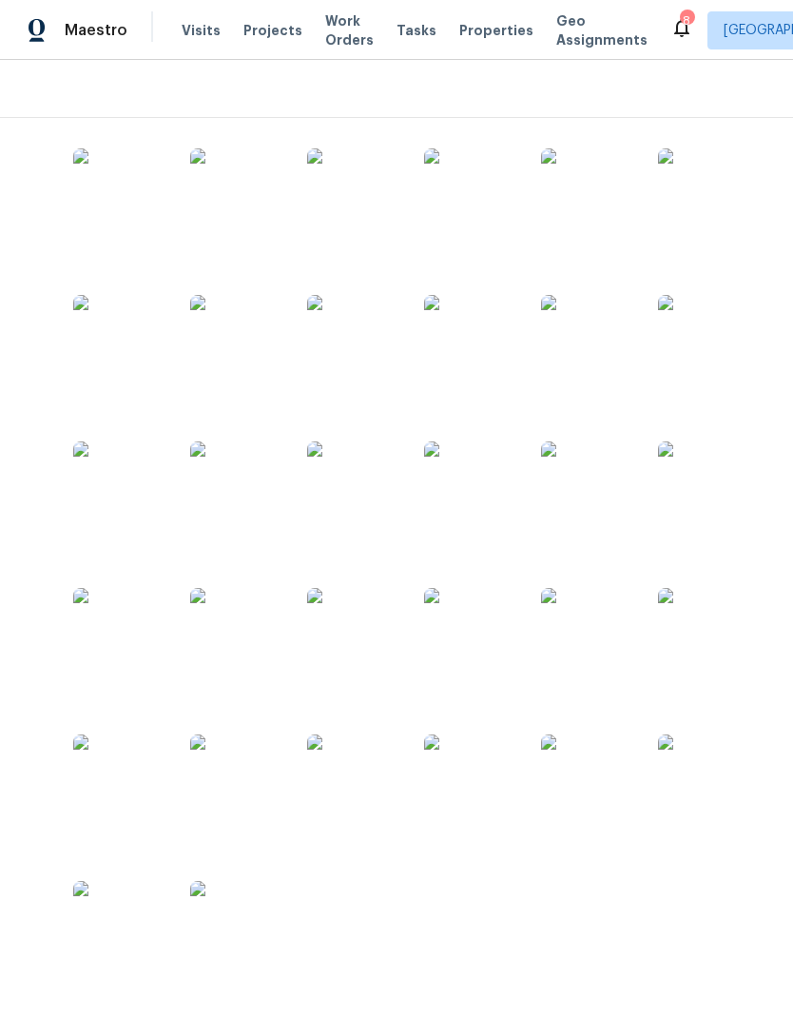
scroll to position [304, 281]
click at [603, 639] on img at bounding box center [588, 634] width 95 height 95
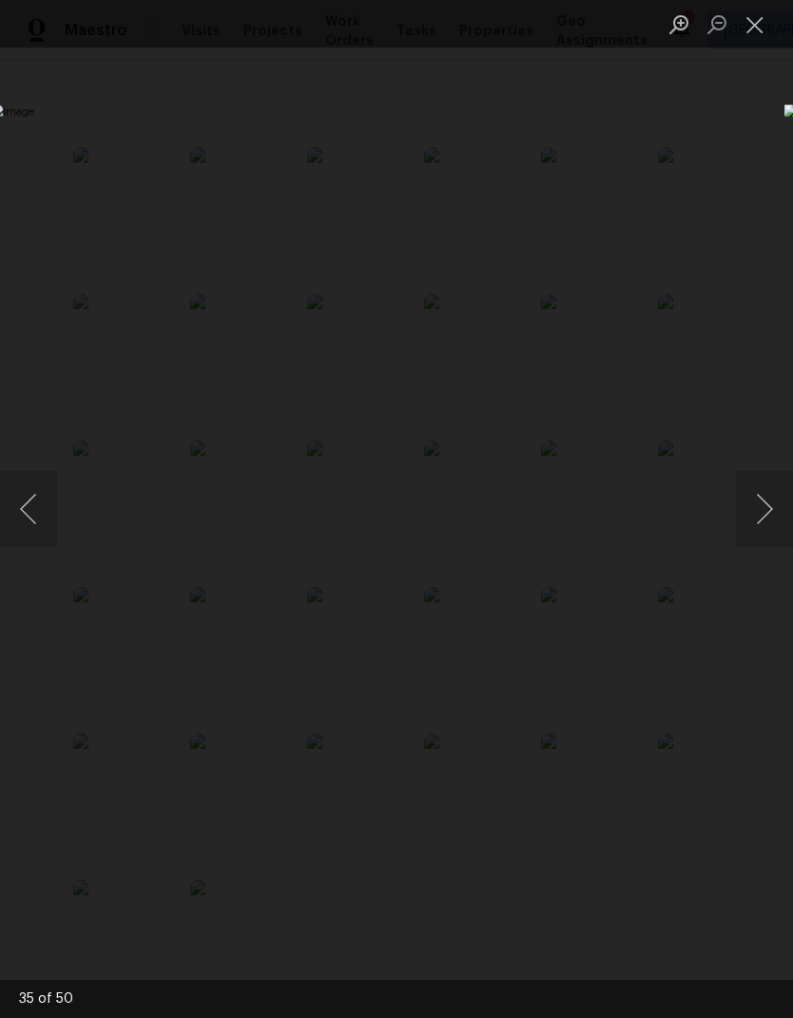
click at [755, 21] on button "Close lightbox" at bounding box center [755, 24] width 38 height 33
